Goal: Task Accomplishment & Management: Use online tool/utility

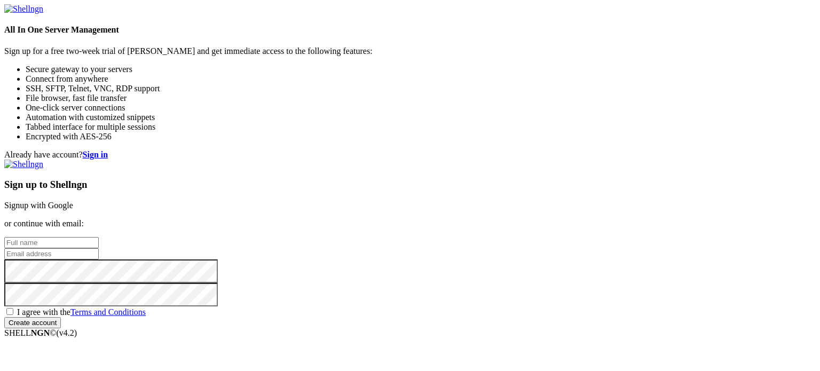
click at [73, 201] on link "Signup with Google" at bounding box center [38, 205] width 69 height 9
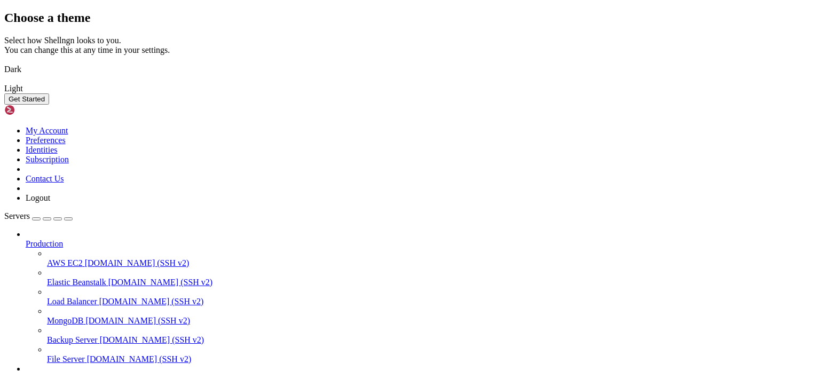
click at [49, 105] on button "Get Started" at bounding box center [26, 98] width 45 height 11
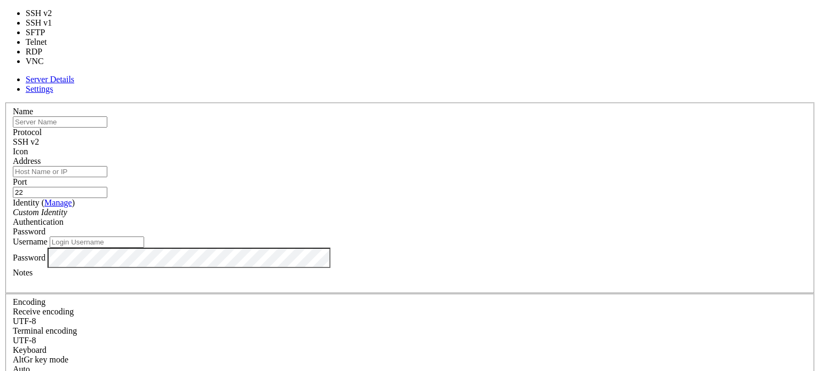
click at [488, 137] on div "SSH v2" at bounding box center [410, 142] width 794 height 10
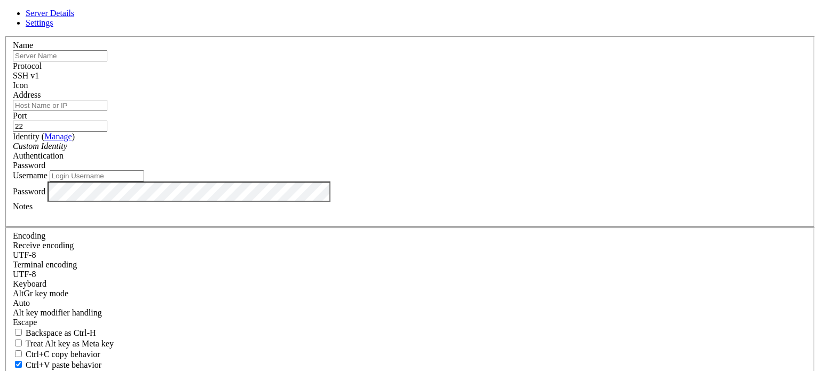
click at [53, 27] on span "Settings" at bounding box center [40, 22] width 28 height 9
click at [74, 18] on link "Server Details" at bounding box center [50, 13] width 49 height 9
click at [107, 61] on input "text" at bounding box center [60, 55] width 94 height 11
type input "E"
type input "[DOMAIN_NAME]"
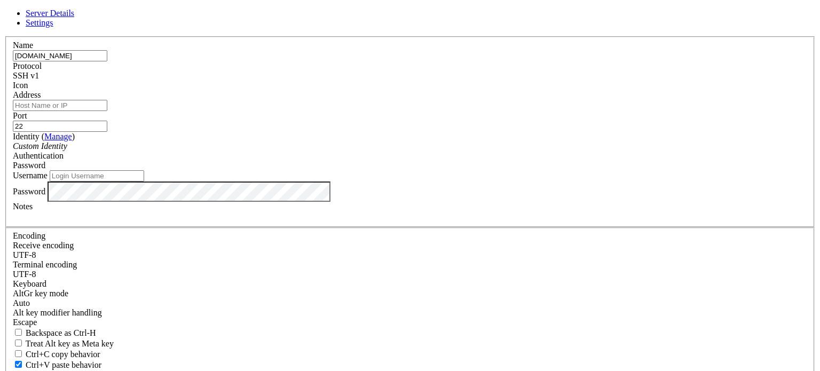
click at [107, 111] on input "Address" at bounding box center [60, 105] width 94 height 11
type input "[DOMAIN_NAME]"
click at [107, 61] on input "[DOMAIN_NAME]" at bounding box center [60, 55] width 94 height 11
type input "eryx"
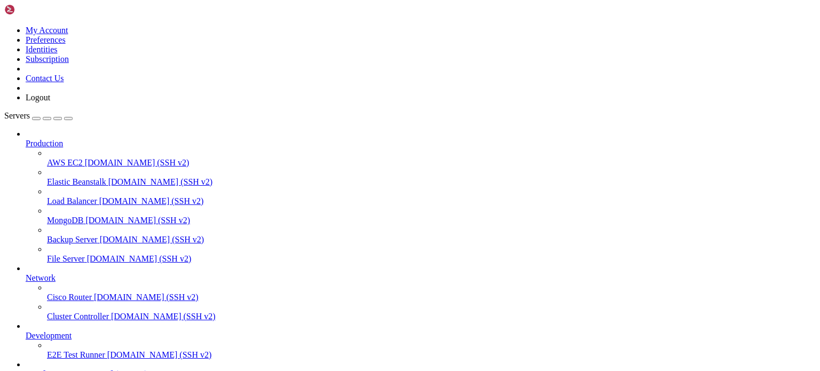
scroll to position [59, 0]
click at [41, 369] on span "eryx" at bounding box center [33, 373] width 15 height 9
click at [4, 26] on link at bounding box center [4, 26] width 0 height 0
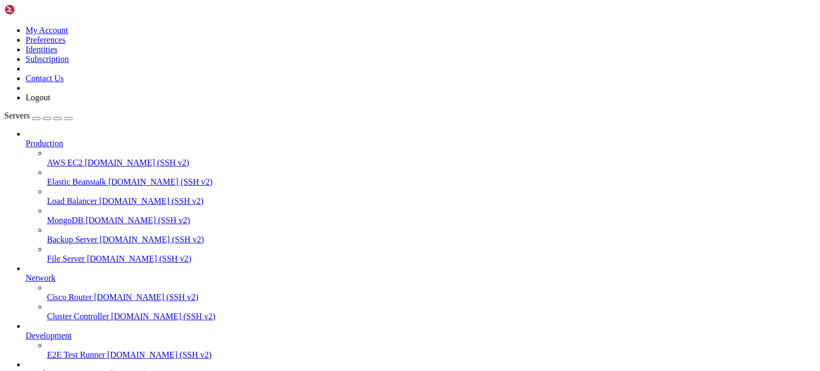
click at [114, 21] on div "My Account Preferences Identities Subscription Contact Us Logout" at bounding box center [409, 53] width 811 height 98
click at [4, 26] on icon at bounding box center [4, 26] width 0 height 0
